Goal: Transaction & Acquisition: Purchase product/service

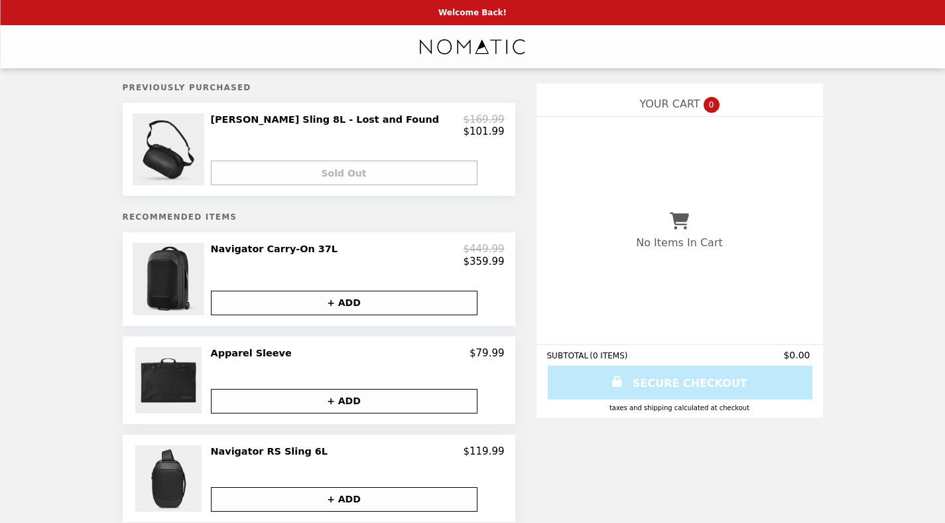
select select "****"
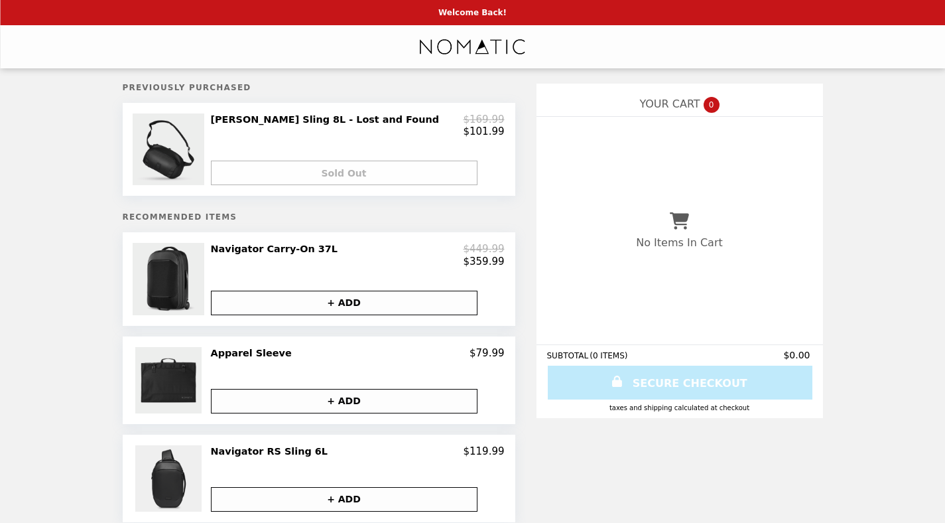
select select "****"
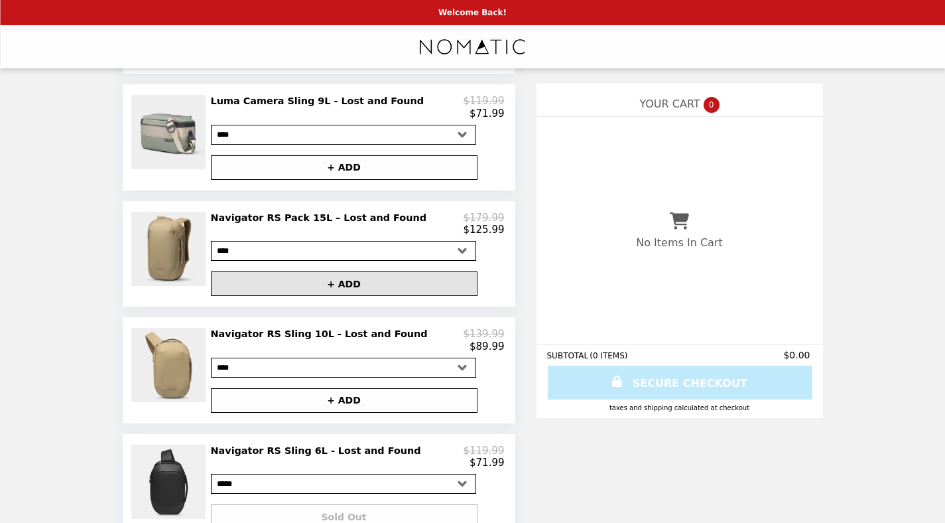
scroll to position [784, 0]
